Goal: Obtain resource: Download file/media

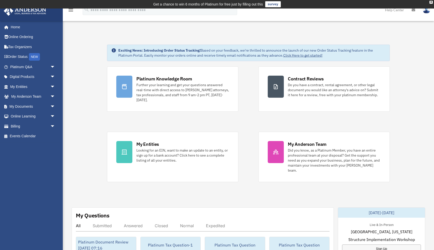
drag, startPoint x: 21, startPoint y: 155, endPoint x: 24, endPoint y: 149, distance: 6.5
click at [21, 154] on div "[EMAIL_ADDRESS][DOMAIN_NAME] Sign Out [EMAIL_ADDRESS][DOMAIN_NAME] Home Online …" at bounding box center [31, 127] width 63 height 213
click at [29, 107] on link "My Documents arrow_drop_down" at bounding box center [33, 107] width 59 height 10
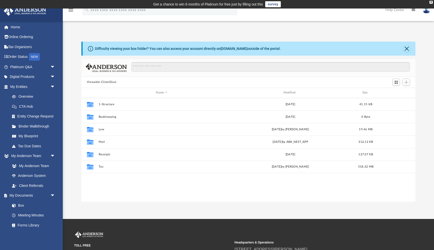
scroll to position [114, 334]
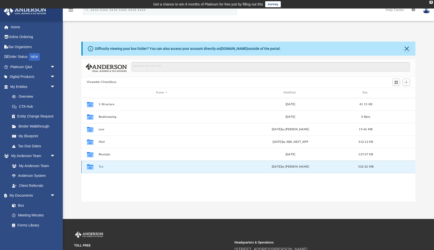
click at [101, 167] on button "Tax" at bounding box center [161, 166] width 126 height 3
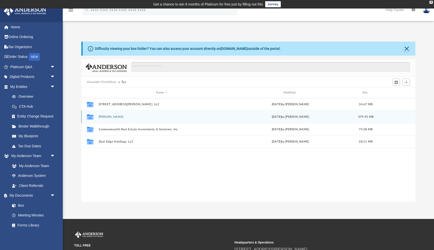
click at [105, 118] on button "[PERSON_NAME]" at bounding box center [161, 116] width 126 height 3
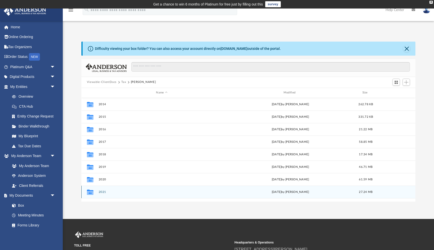
scroll to position [34, 0]
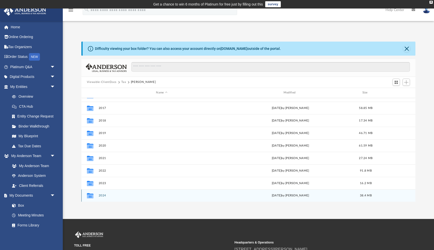
click at [103, 195] on button "2024" at bounding box center [161, 195] width 126 height 3
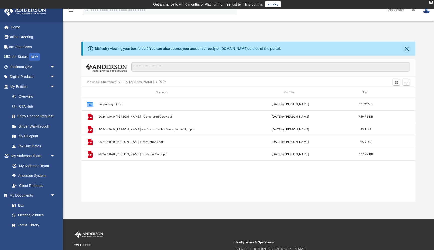
scroll to position [0, 0]
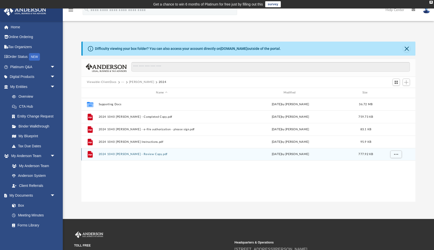
click at [127, 155] on button "2024 1040 [PERSON_NAME] - Review Copy.pdf" at bounding box center [161, 154] width 126 height 3
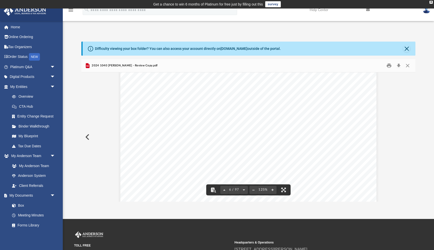
scroll to position [1738, 0]
drag, startPoint x: 285, startPoint y: 100, endPoint x: 274, endPoint y: 100, distance: 11.0
click at [274, 100] on span "No payment is required as you are due a refund in the amount of $24819." at bounding box center [218, 100] width 136 height 4
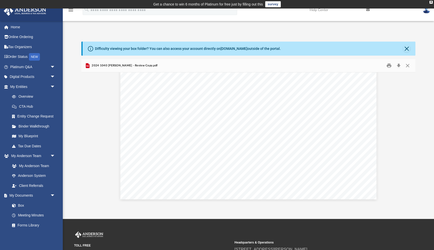
scroll to position [6573, 0]
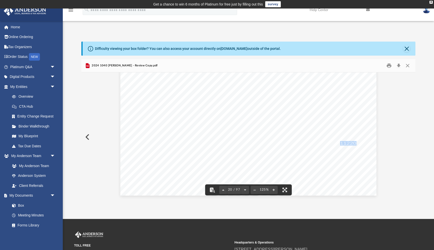
drag, startPoint x: 357, startPoint y: 144, endPoint x: 340, endPoint y: 143, distance: 16.9
click at [340, 143] on span "112200." at bounding box center [350, 144] width 21 height 4
